Goal: Download file/media

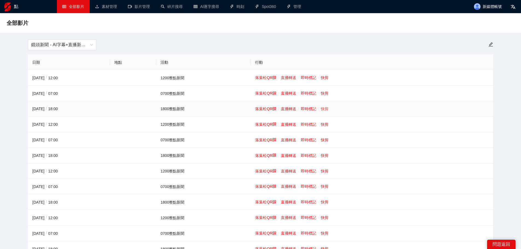
click at [321, 108] on font "快剪" at bounding box center [325, 109] width 8 height 4
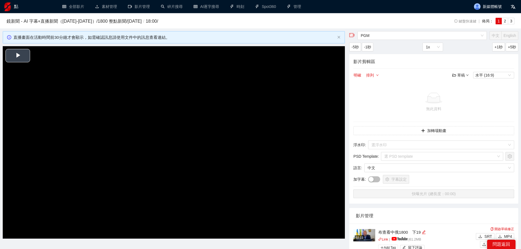
click at [188, 147] on video "Video Player" at bounding box center [174, 142] width 342 height 193
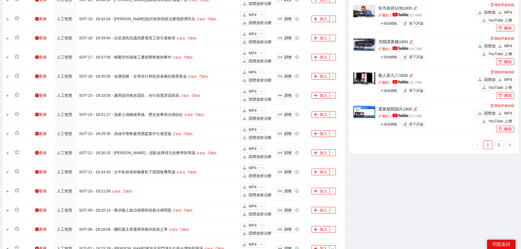
scroll to position [498, 0]
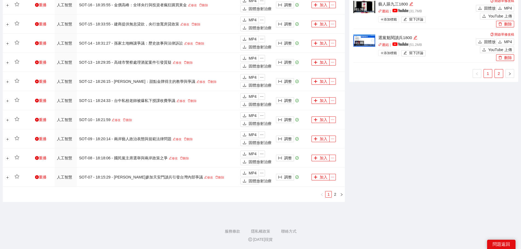
click at [499, 76] on link "2" at bounding box center [499, 74] width 8 height 8
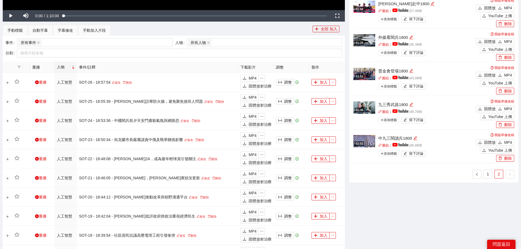
scroll to position [224, 0]
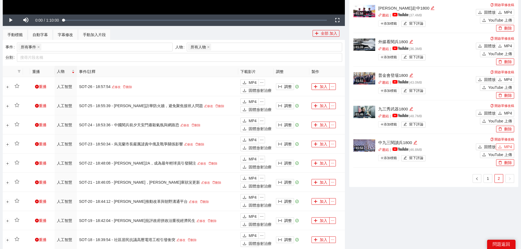
click at [502, 144] on button "MP4" at bounding box center [505, 147] width 18 height 7
click at [504, 111] on button "MP4" at bounding box center [505, 113] width 18 height 7
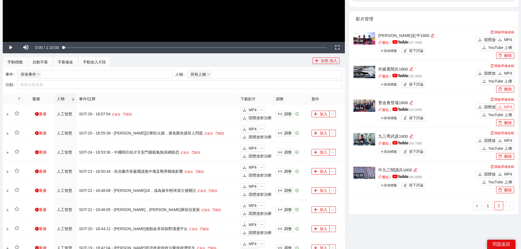
click at [506, 107] on font "MP4" at bounding box center [508, 107] width 8 height 4
click at [503, 71] on button "MP4" at bounding box center [505, 73] width 18 height 7
click at [506, 38] on font "MP4" at bounding box center [508, 39] width 8 height 4
click at [488, 208] on font "1" at bounding box center [488, 206] width 2 height 4
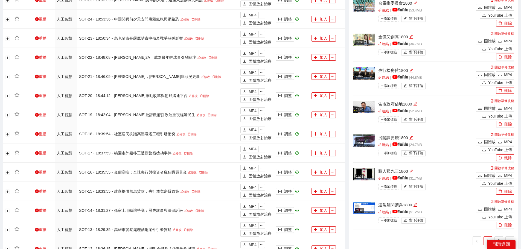
scroll to position [389, 0]
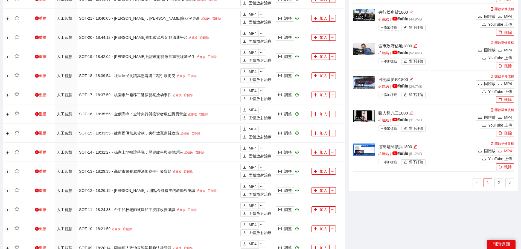
click at [508, 150] on font "MP4" at bounding box center [508, 151] width 8 height 4
click at [505, 113] on div "固體放射治療 MP4" at bounding box center [495, 117] width 40 height 8
click at [503, 113] on div "固體放射治療 MP4" at bounding box center [495, 117] width 40 height 8
click at [503, 116] on button "MP4" at bounding box center [505, 117] width 18 height 7
click at [503, 82] on button "MP4" at bounding box center [505, 83] width 18 height 7
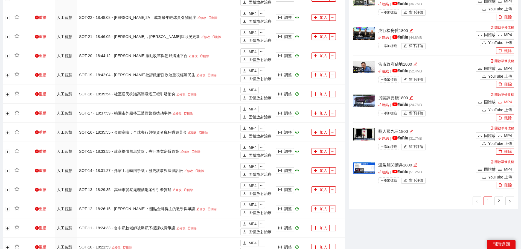
scroll to position [361, 0]
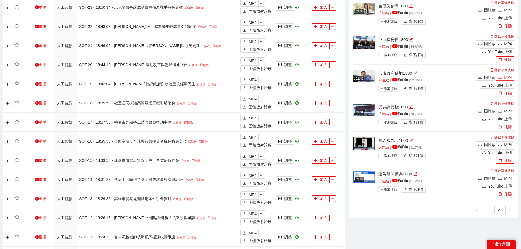
click at [511, 77] on font "MP4" at bounding box center [508, 77] width 8 height 4
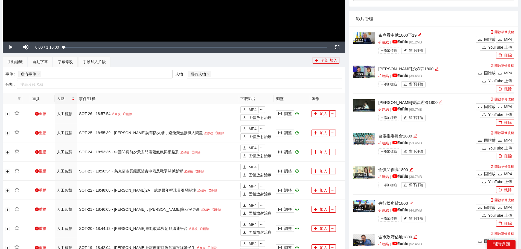
scroll to position [197, 0]
click at [505, 40] on font "MP4" at bounding box center [508, 39] width 8 height 4
